Goal: Find specific page/section

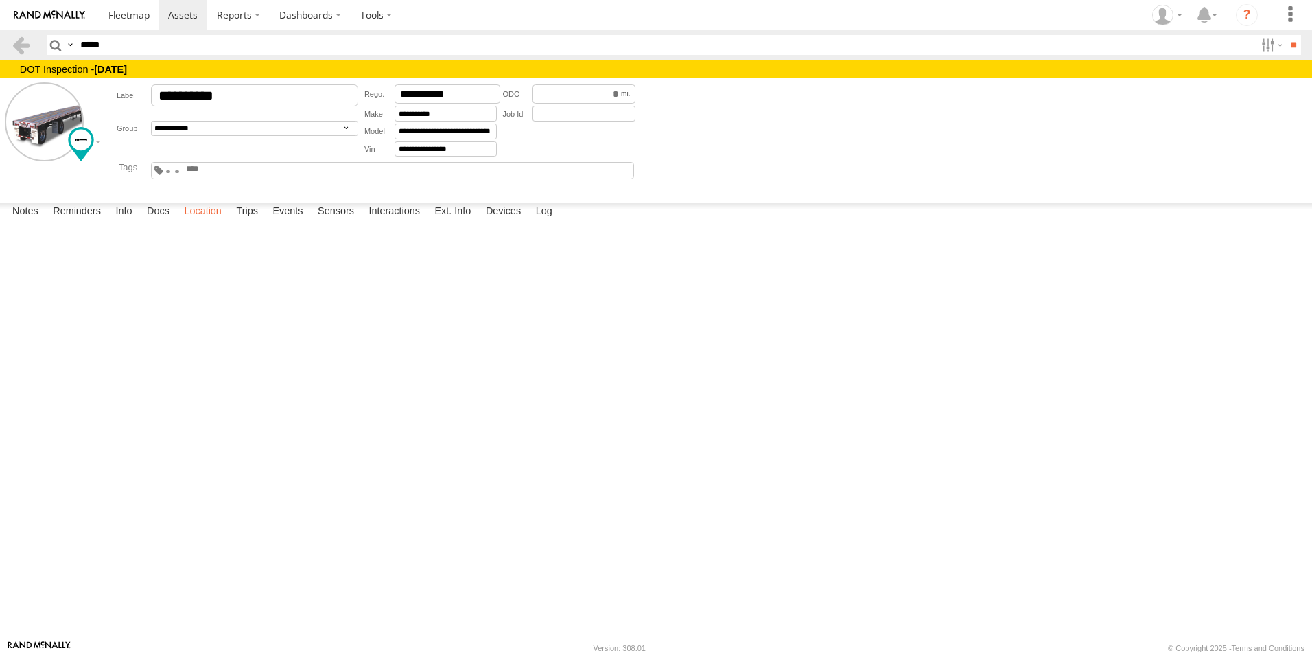
click at [192, 222] on label "Location" at bounding box center [202, 211] width 51 height 19
type input "*****"
click at [196, 222] on label "Location" at bounding box center [202, 211] width 51 height 19
